Goal: Task Accomplishment & Management: Manage account settings

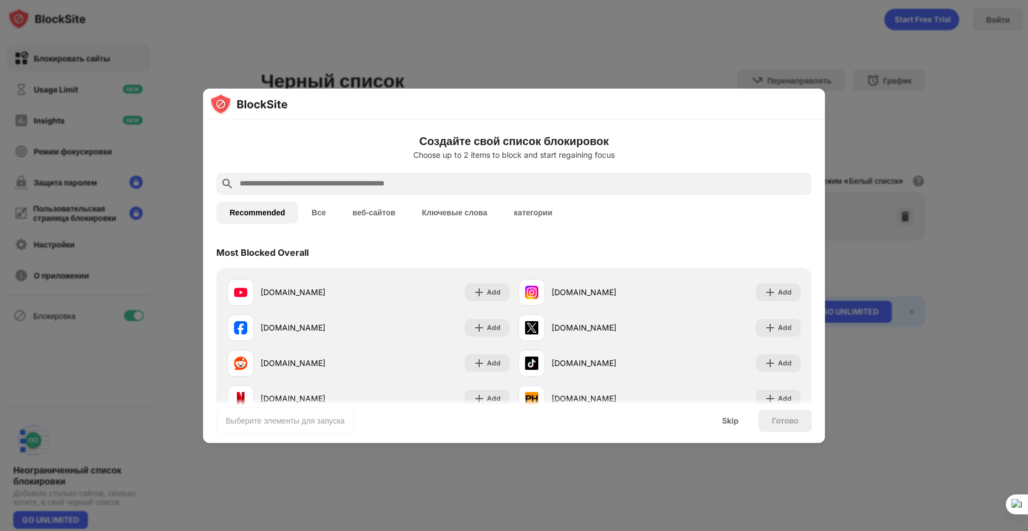
click at [915, 370] on div at bounding box center [514, 265] width 1028 height 531
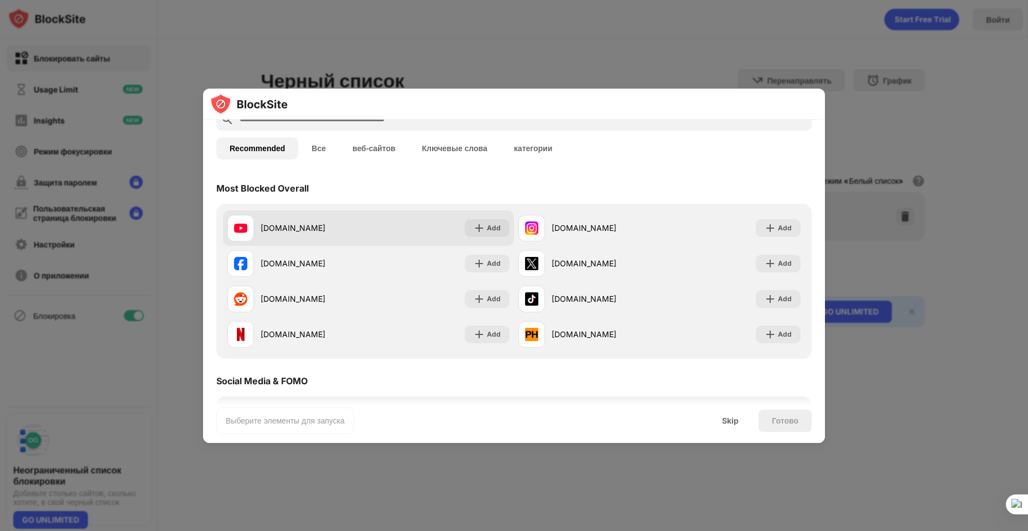
scroll to position [166, 0]
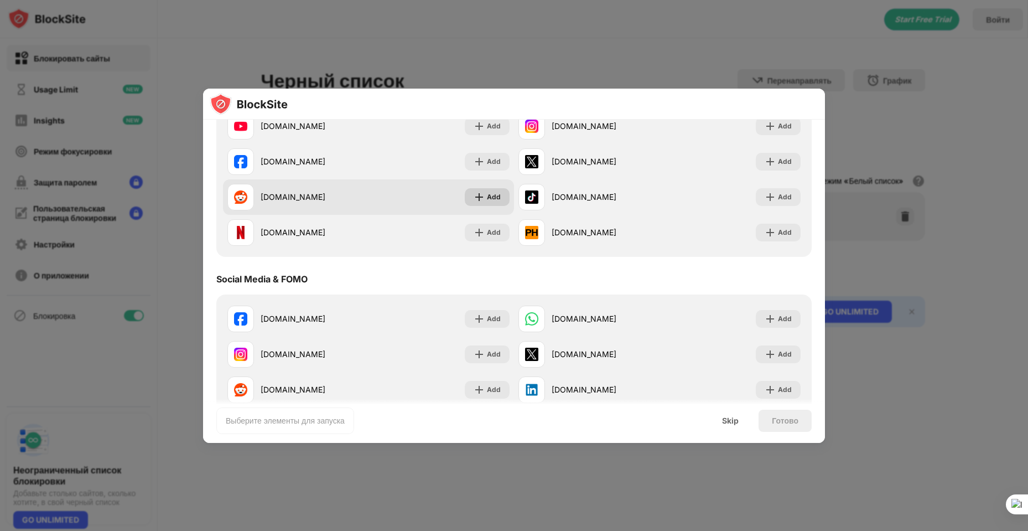
click at [478, 195] on img at bounding box center [479, 196] width 11 height 11
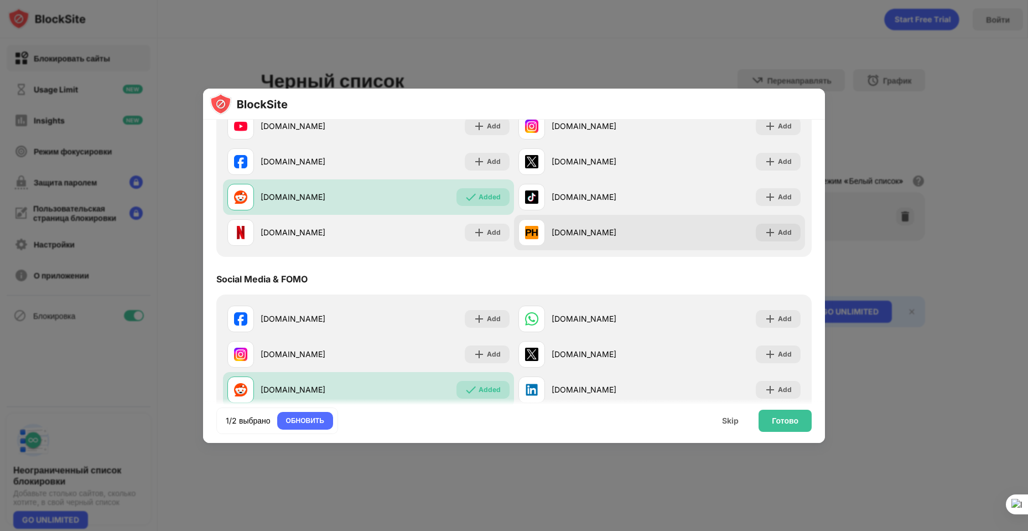
click at [769, 232] on div "Add" at bounding box center [778, 233] width 45 height 18
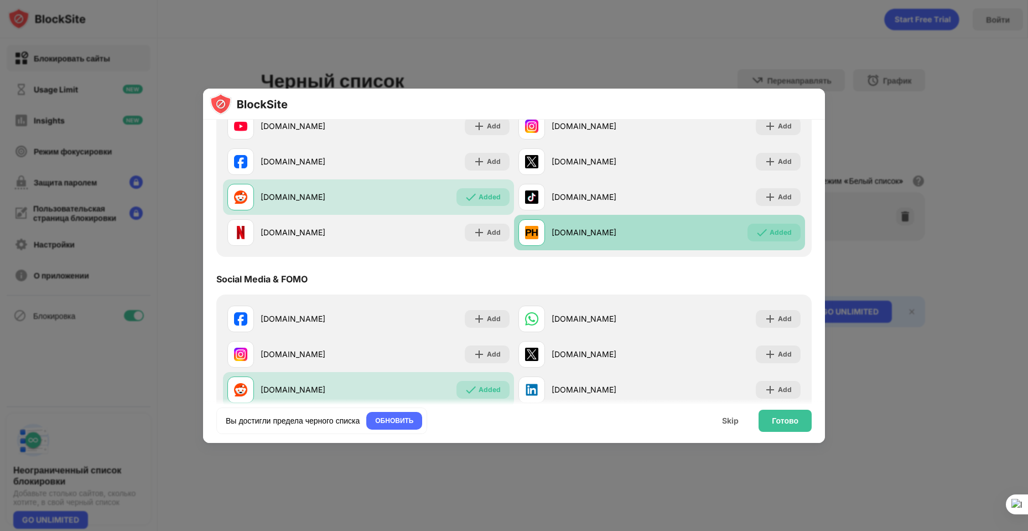
scroll to position [111, 0]
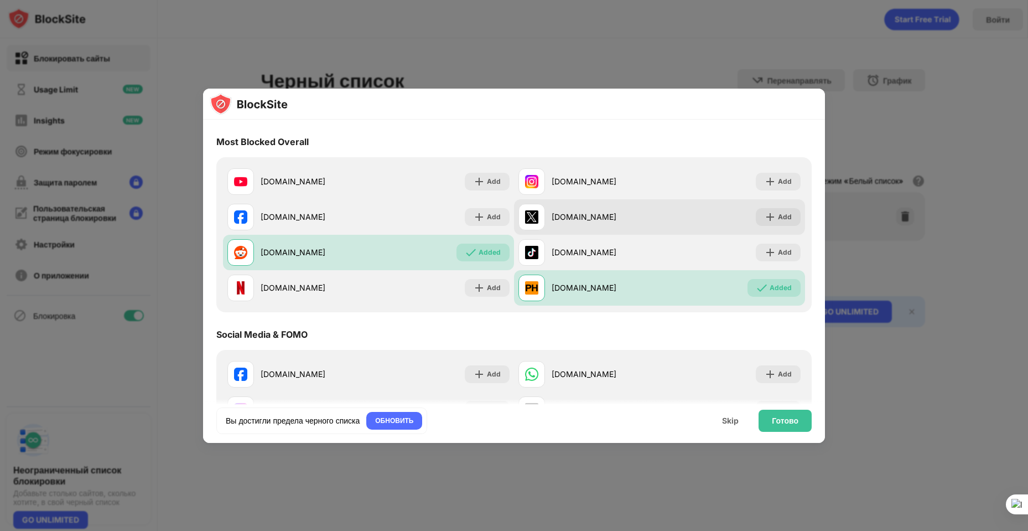
click at [773, 226] on div "x.com Add" at bounding box center [659, 216] width 291 height 35
click at [778, 219] on div "Add" at bounding box center [785, 216] width 14 height 11
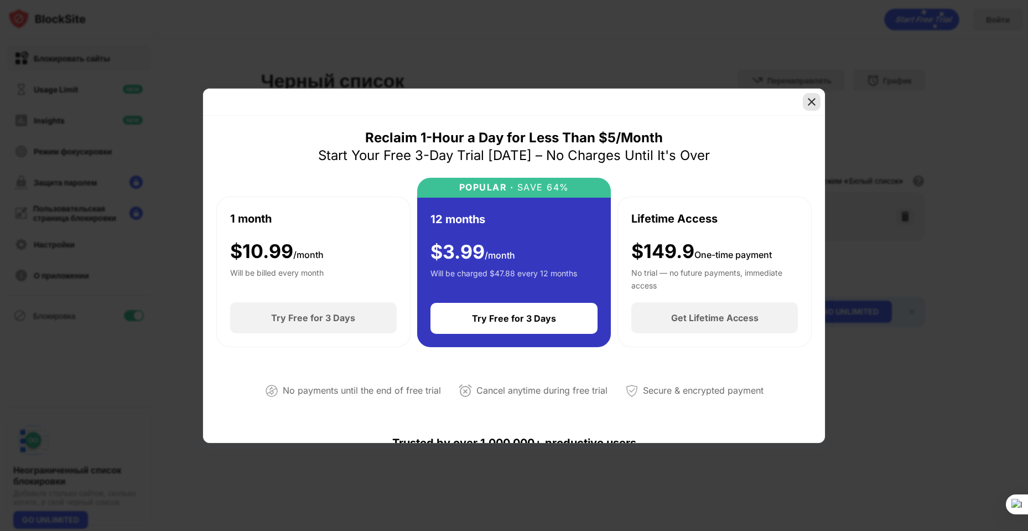
click at [812, 105] on img at bounding box center [811, 101] width 11 height 11
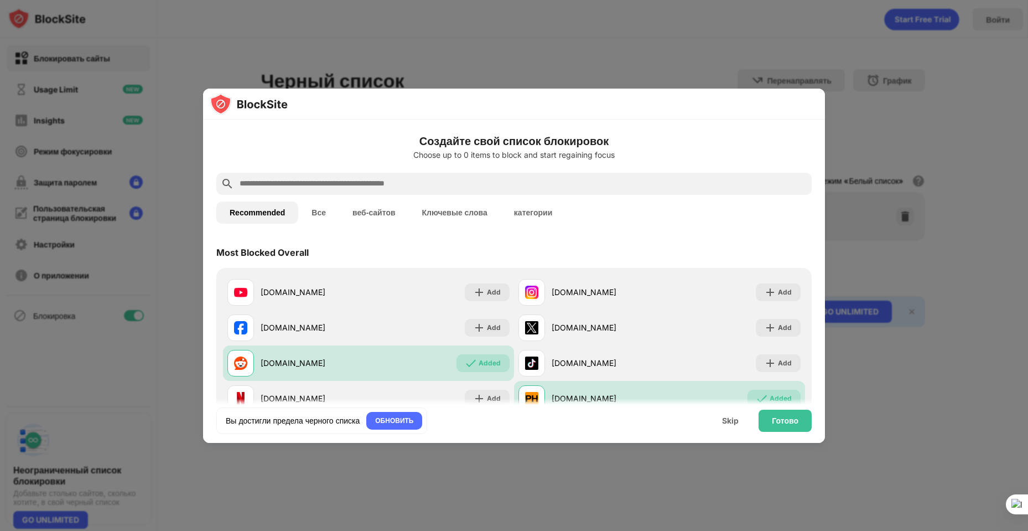
click at [318, 210] on button "Все" at bounding box center [318, 212] width 41 height 22
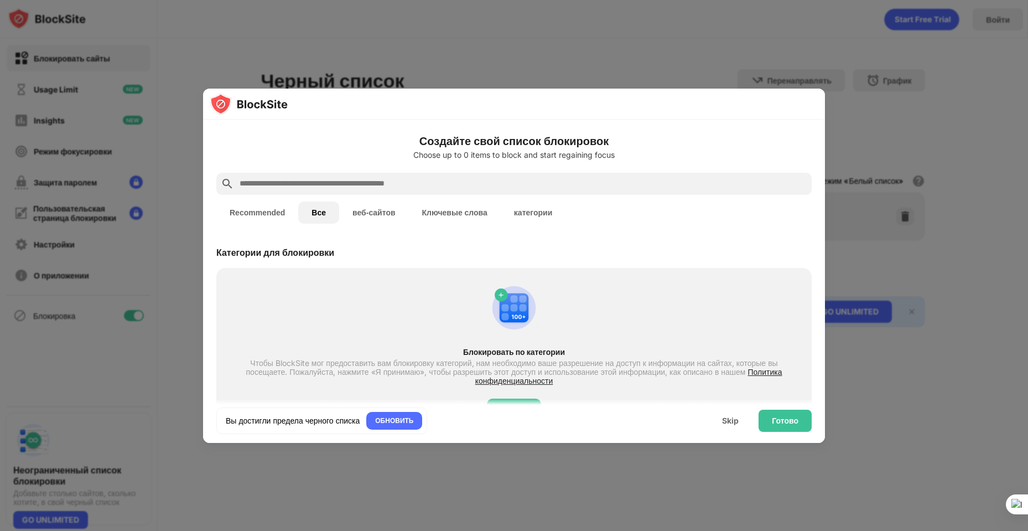
click at [363, 214] on button "веб-сайтов" at bounding box center [374, 212] width 70 height 22
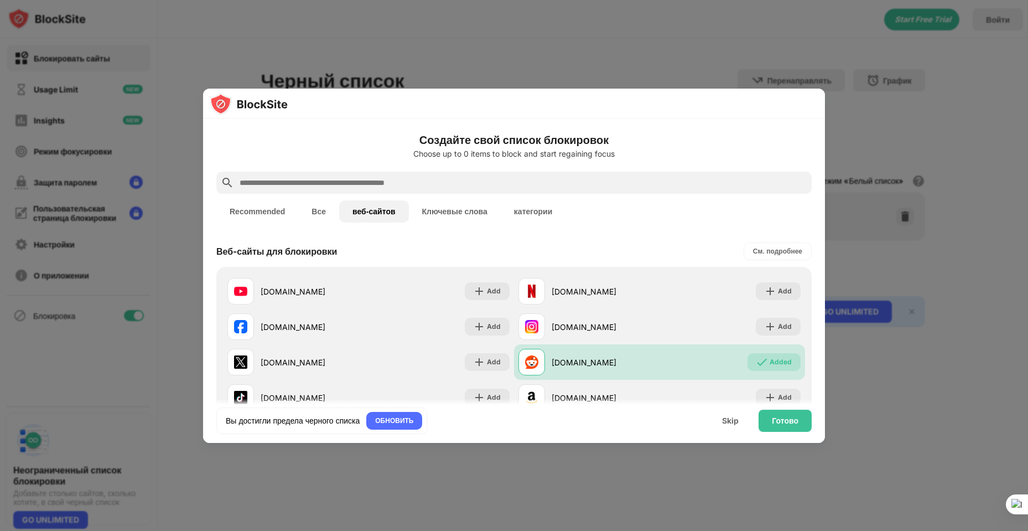
click at [428, 211] on button "Ключевые слова" at bounding box center [455, 211] width 92 height 22
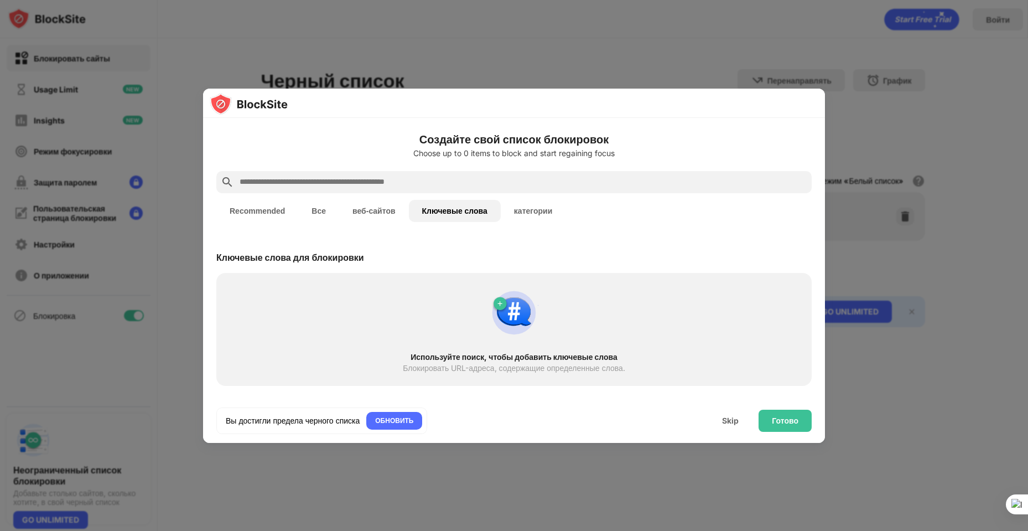
click at [443, 178] on input "text" at bounding box center [522, 181] width 569 height 13
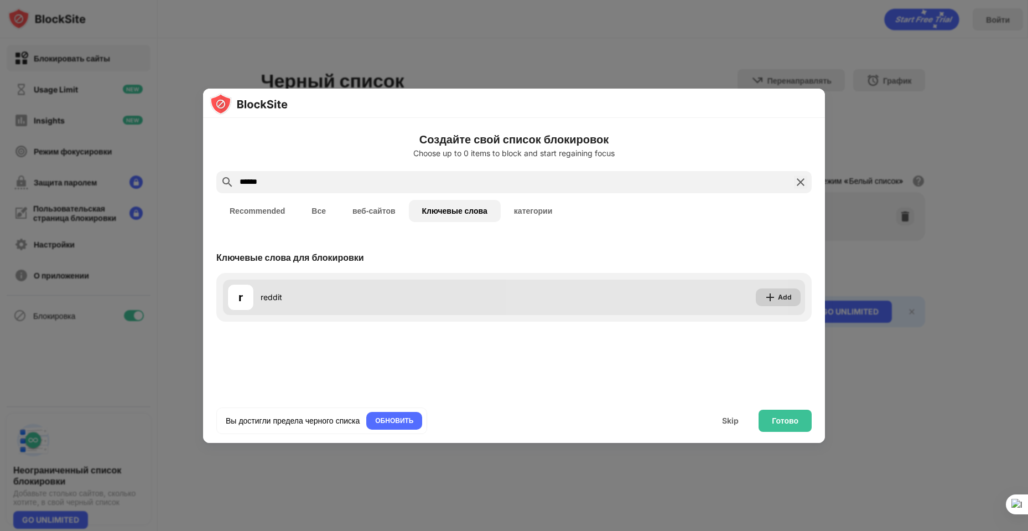
type input "******"
click at [789, 295] on div "Add" at bounding box center [785, 297] width 14 height 11
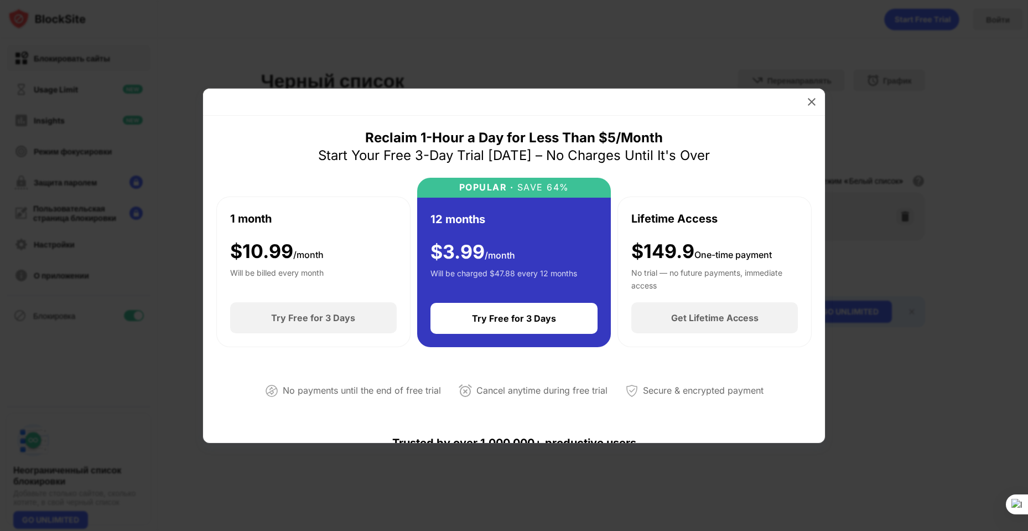
click at [804, 98] on div at bounding box center [812, 102] width 18 height 18
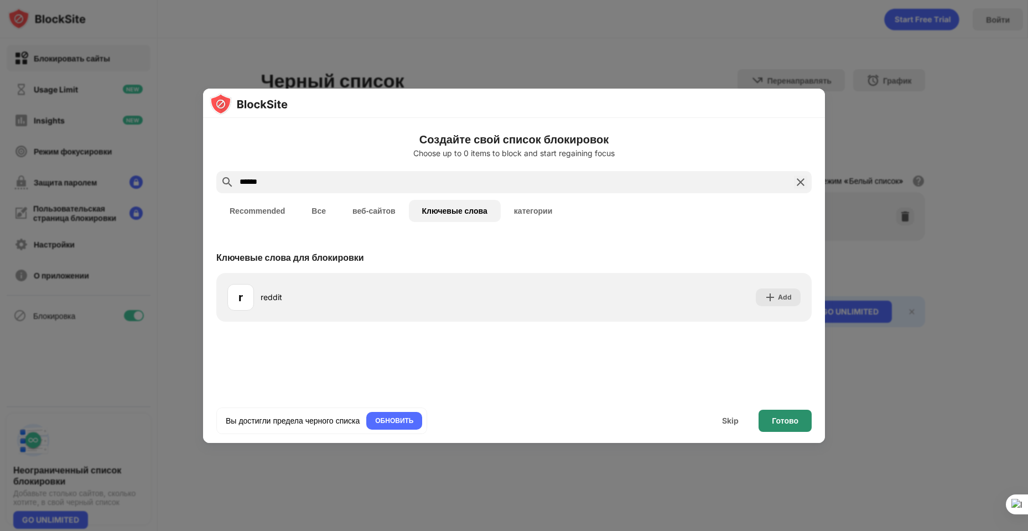
click at [790, 425] on div "Готово" at bounding box center [785, 420] width 53 height 22
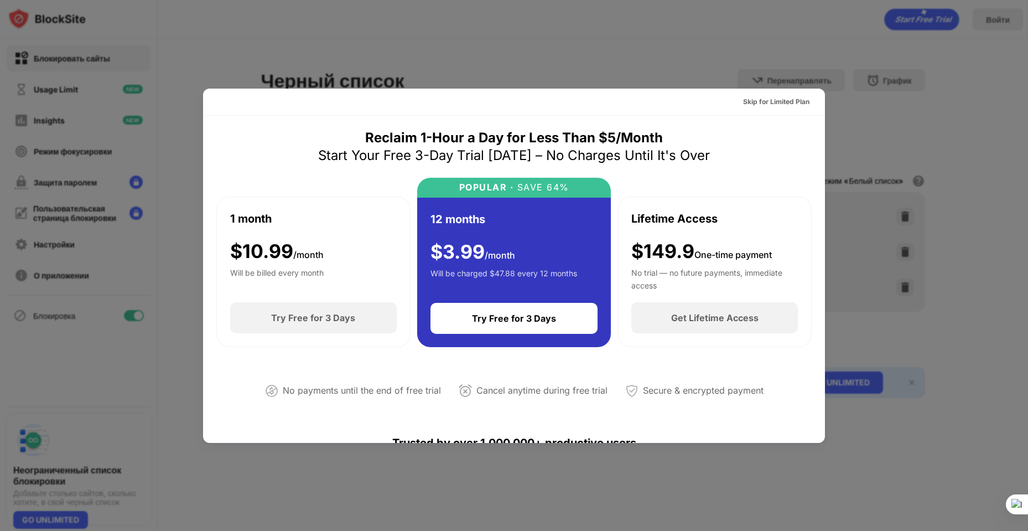
click at [876, 169] on div at bounding box center [514, 265] width 1028 height 531
click at [772, 96] on div "Skip for Limited Plan" at bounding box center [514, 102] width 622 height 27
click at [773, 101] on div "Skip for Limited Plan" at bounding box center [776, 101] width 66 height 11
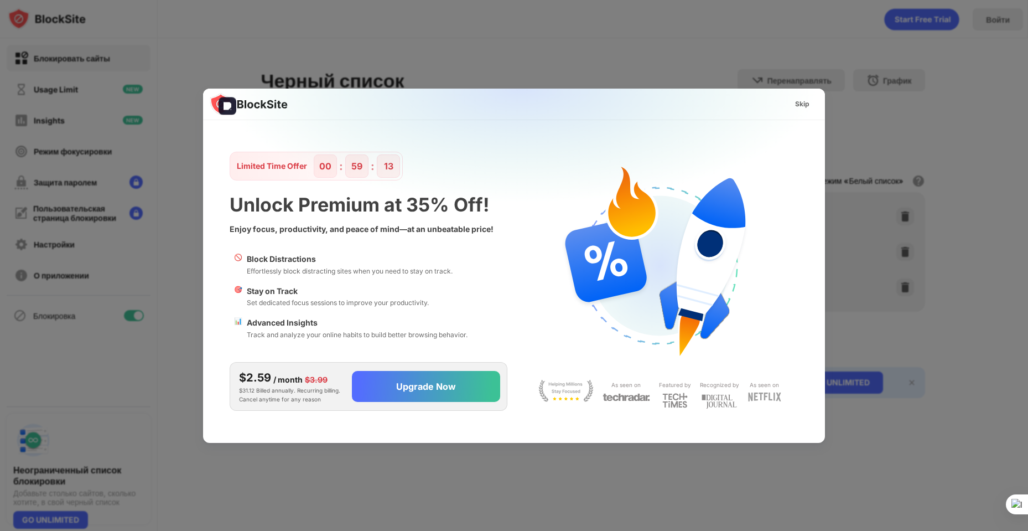
click at [804, 106] on div "Skip" at bounding box center [802, 103] width 14 height 11
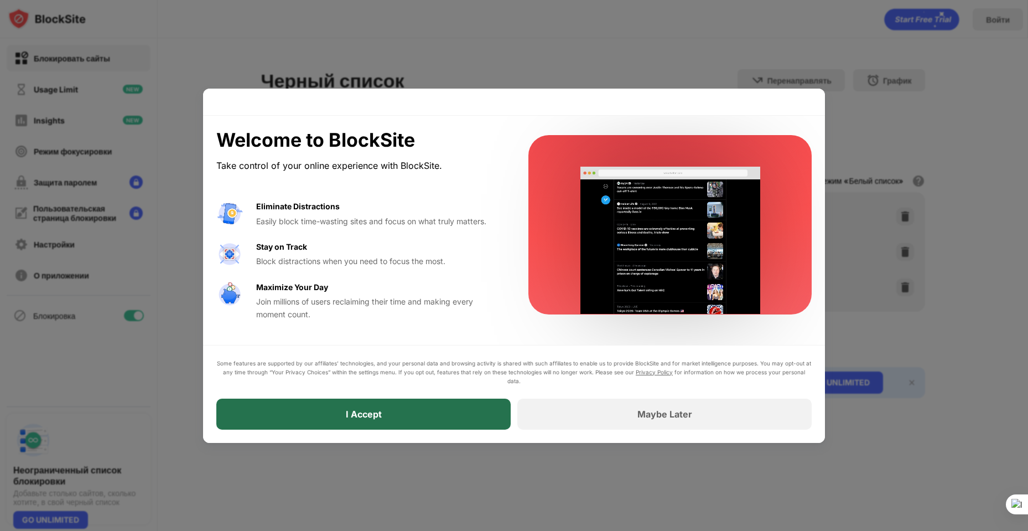
click at [389, 411] on div "I Accept" at bounding box center [363, 413] width 294 height 31
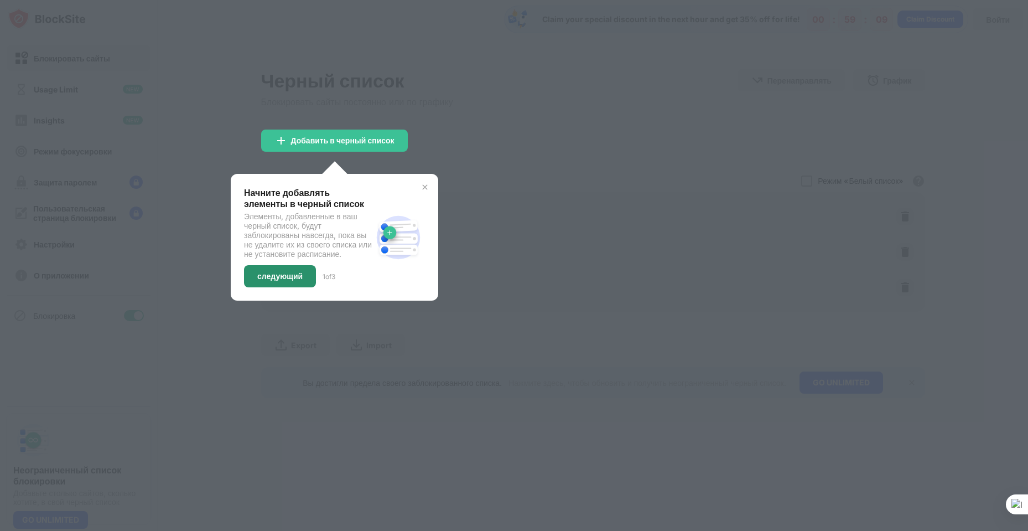
click at [289, 287] on div "следующий" at bounding box center [280, 276] width 72 height 22
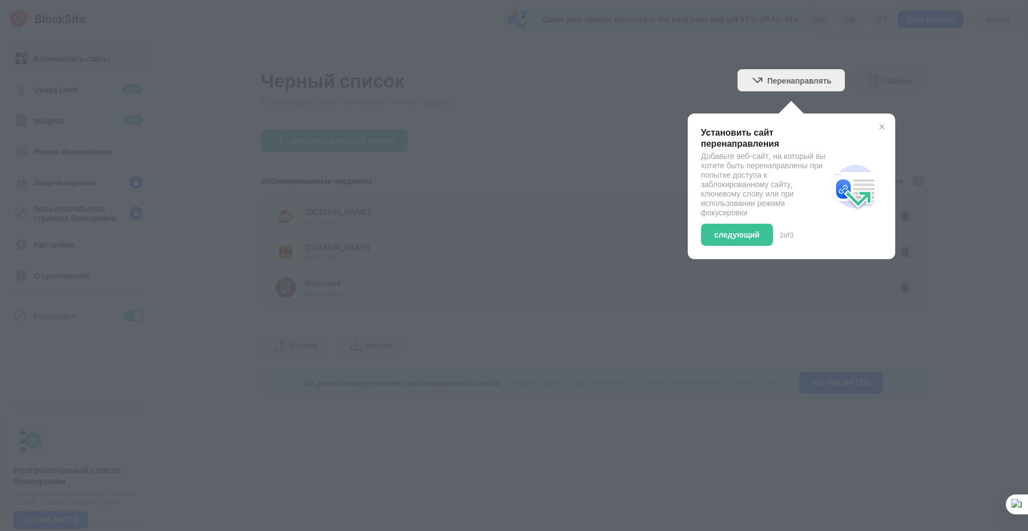
click at [736, 232] on div "следующий" at bounding box center [736, 234] width 45 height 9
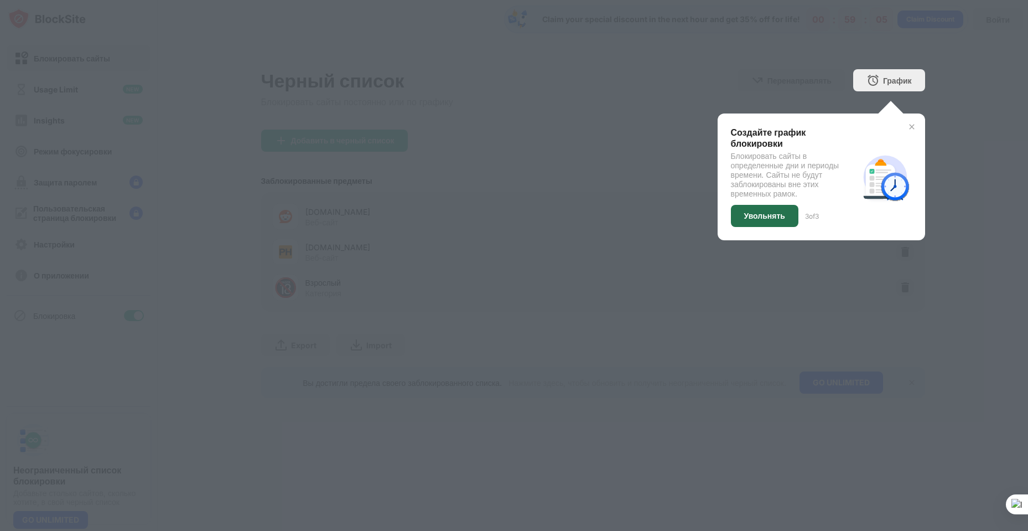
click at [790, 220] on div "Увольнять" at bounding box center [764, 216] width 67 height 22
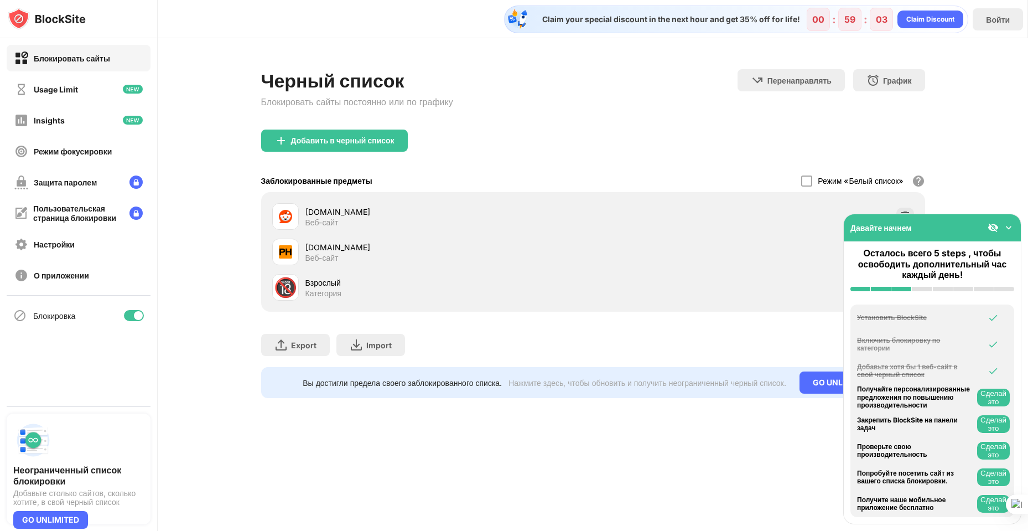
scroll to position [7, 0]
click at [1008, 228] on img at bounding box center [1008, 227] width 11 height 11
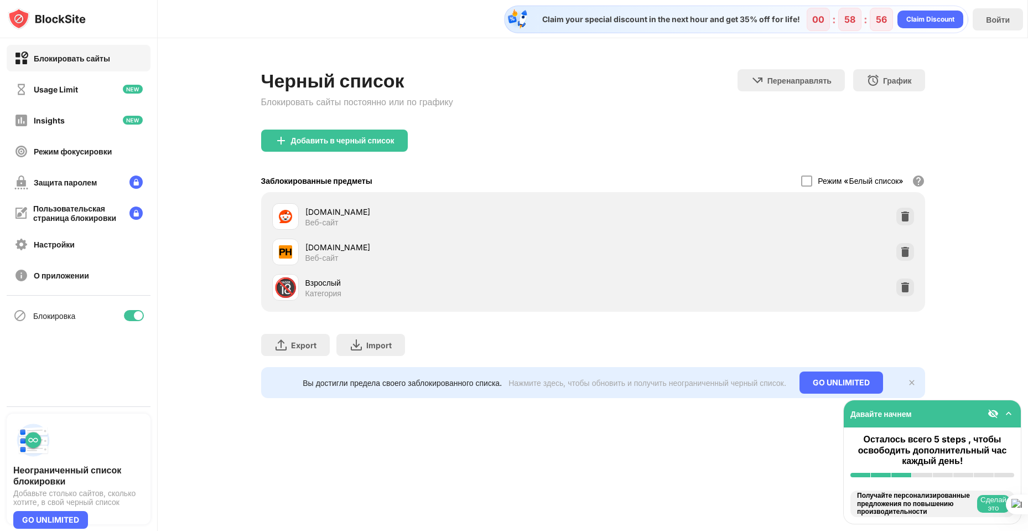
scroll to position [0, 0]
click at [969, 448] on div "Осталось всего 5 steps , чтобы освободить дополнительный час каждый день!" at bounding box center [932, 450] width 164 height 32
click at [1007, 412] on img at bounding box center [1008, 413] width 11 height 11
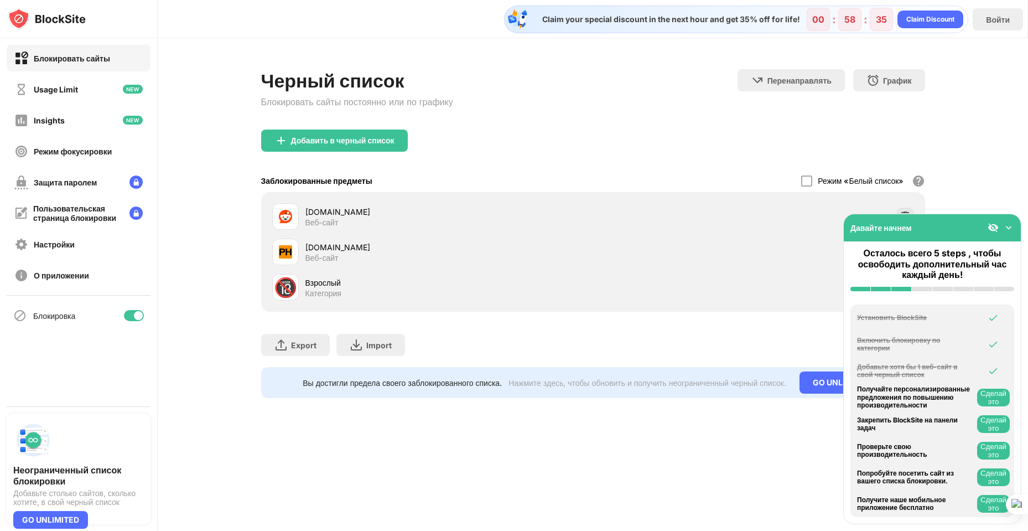
click at [986, 480] on button "Сделай это" at bounding box center [993, 477] width 33 height 18
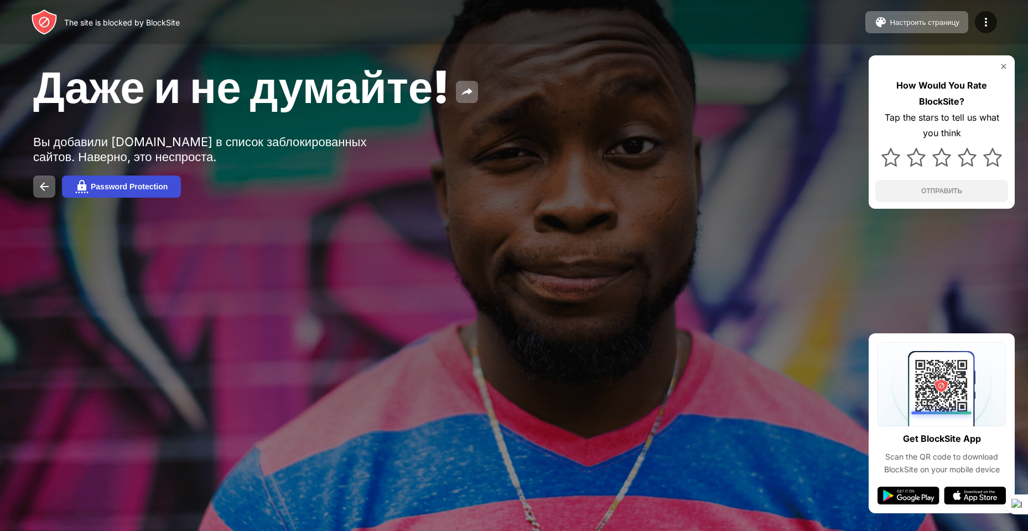
click at [127, 188] on div "Password Protection" at bounding box center [129, 186] width 77 height 9
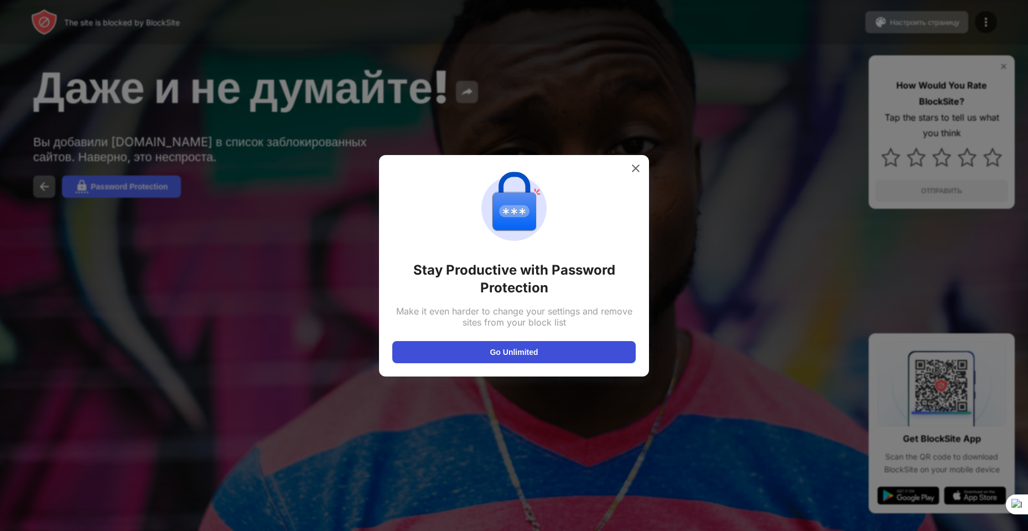
click at [551, 347] on button "Go Unlimited" at bounding box center [513, 352] width 243 height 22
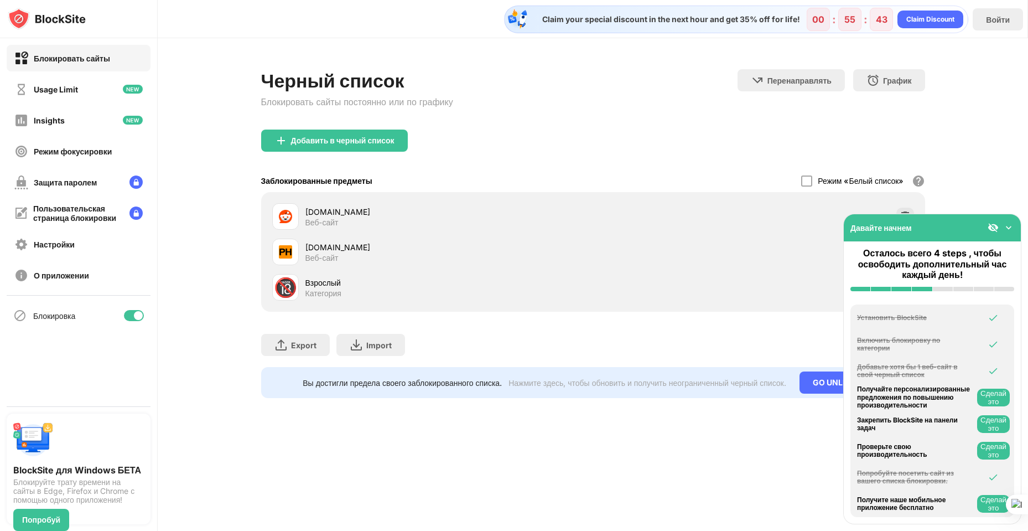
click at [1004, 225] on img at bounding box center [1008, 227] width 11 height 11
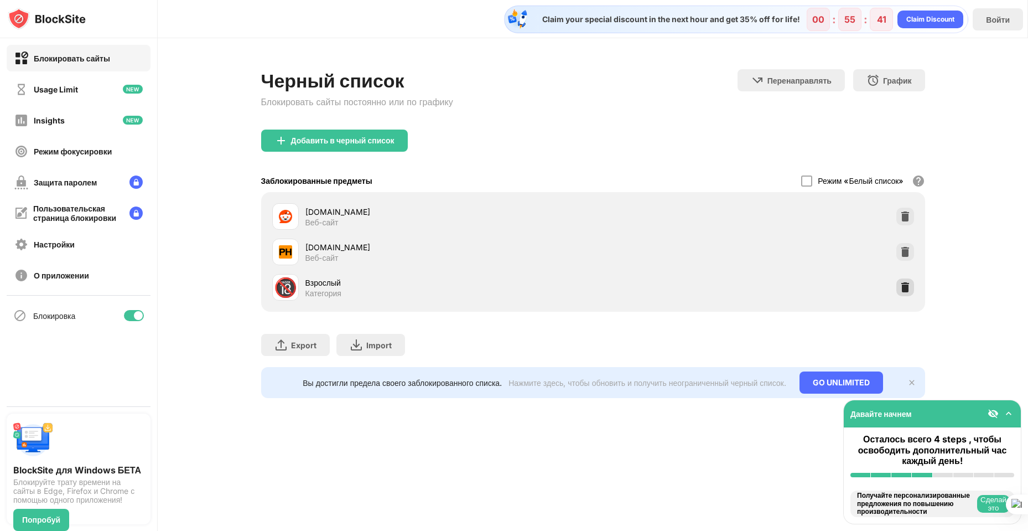
click at [908, 290] on img at bounding box center [905, 287] width 11 height 11
